Goal: Information Seeking & Learning: Learn about a topic

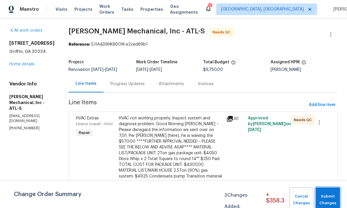
click at [324, 198] on span "Submit Changes" at bounding box center [328, 199] width 19 height 13
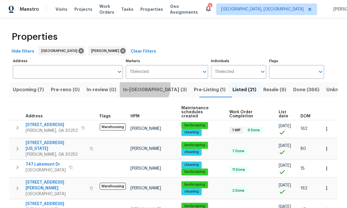
click at [149, 87] on span "In-[GEOGRAPHIC_DATA] (3)" at bounding box center [155, 90] width 64 height 8
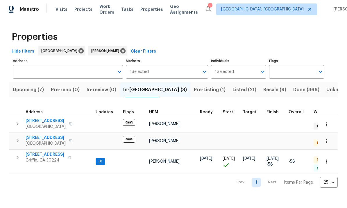
click at [232, 90] on span "Listed (21)" at bounding box center [244, 90] width 24 height 8
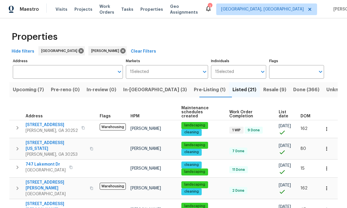
click at [194, 93] on span "Pre-Listing (1)" at bounding box center [210, 90] width 32 height 8
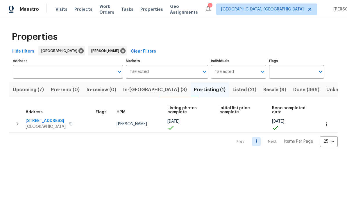
click at [46, 121] on span "[STREET_ADDRESS]" at bounding box center [46, 121] width 40 height 6
click at [114, 11] on span "Work Orders" at bounding box center [106, 9] width 15 height 12
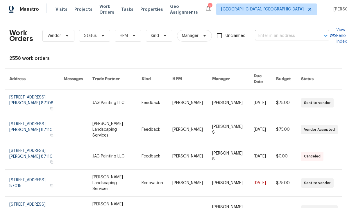
click at [254, 123] on link at bounding box center [265, 129] width 22 height 27
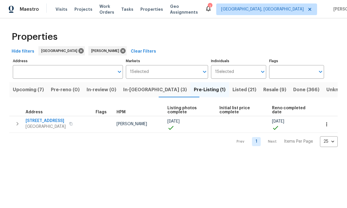
click at [239, 73] on input "Individuals" at bounding box center [245, 72] width 23 height 14
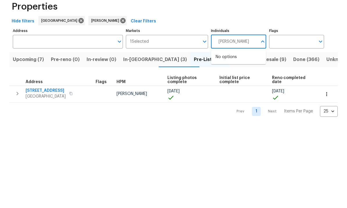
type input "Michael"
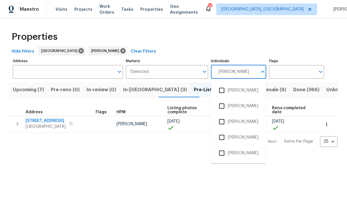
click at [225, 136] on input "checkbox" at bounding box center [222, 137] width 12 height 12
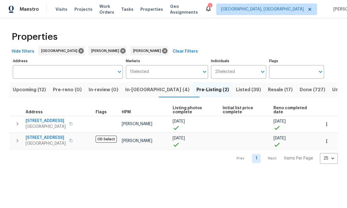
click at [236, 88] on span "Listed (39)" at bounding box center [248, 90] width 25 height 8
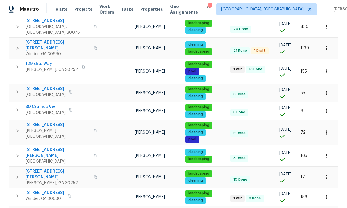
scroll to position [20, 0]
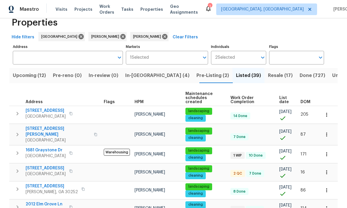
scroll to position [15, 0]
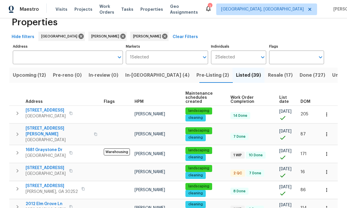
click at [142, 78] on span "In-reno (4)" at bounding box center [157, 75] width 64 height 8
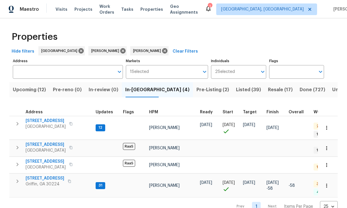
click at [236, 87] on span "Listed (39)" at bounding box center [248, 90] width 25 height 8
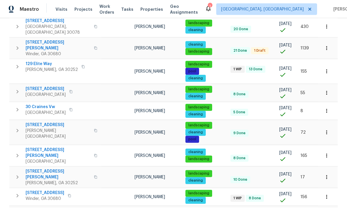
scroll to position [20, 0]
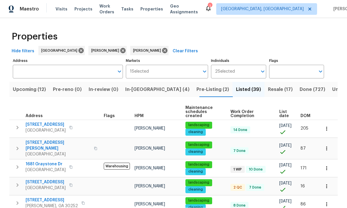
click at [268, 86] on span "Resale (17)" at bounding box center [280, 90] width 25 height 8
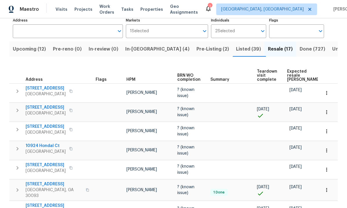
scroll to position [43, 0]
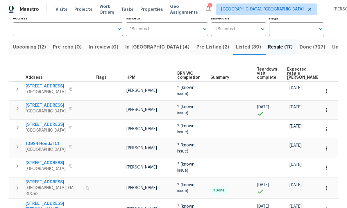
click at [42, 122] on span "1625 Stonewood Field Rd" at bounding box center [46, 125] width 40 height 6
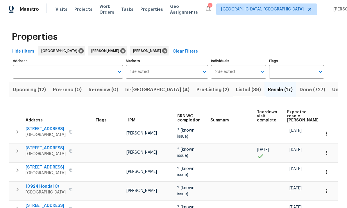
scroll to position [0, 0]
click at [120, 51] on icon at bounding box center [123, 51] width 6 height 6
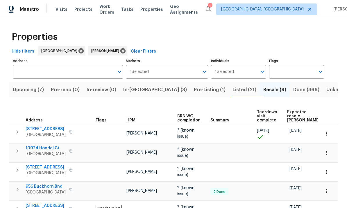
click at [35, 89] on span "Upcoming (7)" at bounding box center [28, 90] width 31 height 8
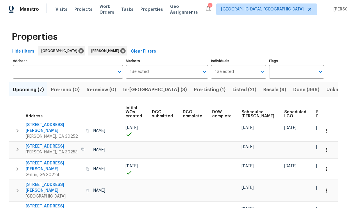
scroll to position [0, 42]
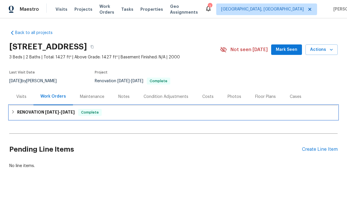
click at [49, 111] on span "8/7/25" at bounding box center [52, 112] width 14 height 4
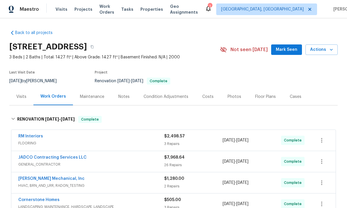
click at [62, 158] on link "JADCO Contracting Services LLC" at bounding box center [52, 157] width 68 height 4
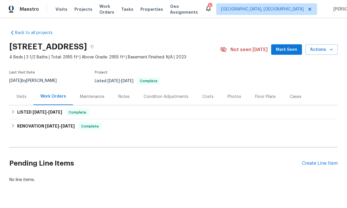
scroll to position [14, 0]
click at [235, 94] on div "Photos" at bounding box center [235, 97] width 14 height 6
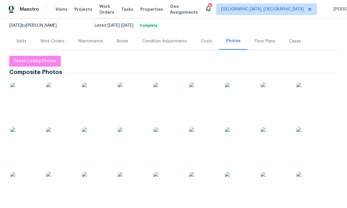
scroll to position [57, 0]
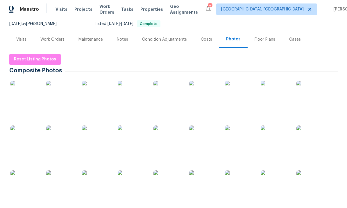
click at [26, 170] on img at bounding box center [24, 184] width 29 height 29
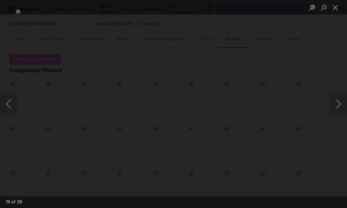
click at [340, 103] on button "Next image" at bounding box center [338, 103] width 17 height 23
click at [339, 106] on button "Next image" at bounding box center [338, 103] width 17 height 23
click at [340, 105] on button "Next image" at bounding box center [338, 103] width 17 height 23
click at [338, 103] on button "Next image" at bounding box center [338, 103] width 17 height 23
click at [337, 102] on button "Next image" at bounding box center [338, 103] width 17 height 23
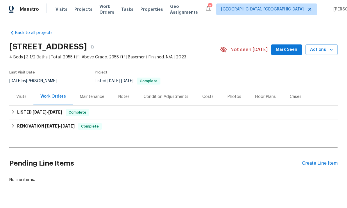
scroll to position [14, 0]
click at [233, 94] on div "Photos" at bounding box center [235, 97] width 14 height 6
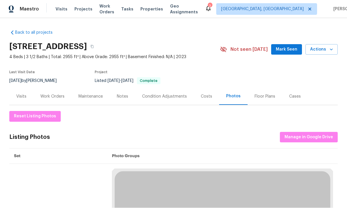
scroll to position [14, 0]
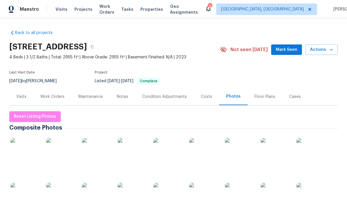
click at [209, 94] on div "Costs" at bounding box center [206, 97] width 11 height 6
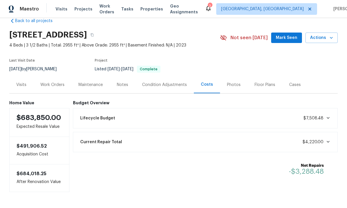
scroll to position [11, 0]
click at [19, 83] on div "Visits" at bounding box center [21, 86] width 10 height 6
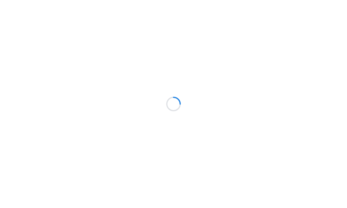
scroll to position [0, 0]
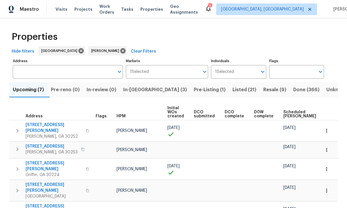
click at [232, 89] on span "Listed (21)" at bounding box center [244, 90] width 24 height 8
